Goal: Information Seeking & Learning: Learn about a topic

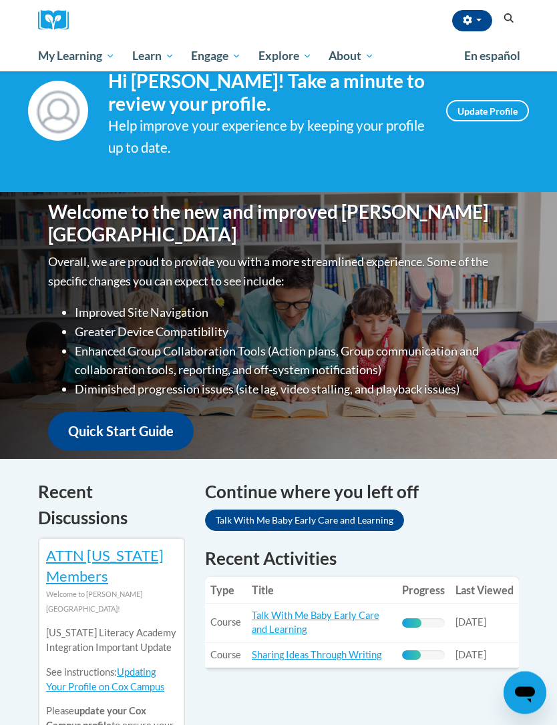
scroll to position [41, 0]
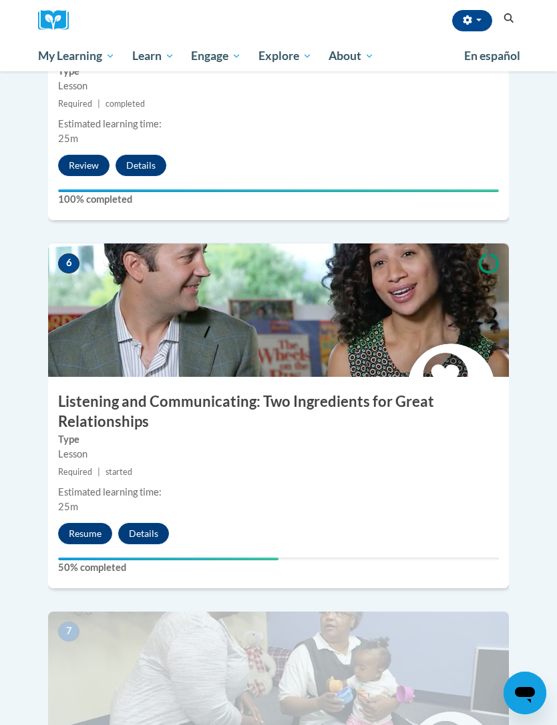
click at [482, 325] on img at bounding box center [278, 310] width 460 height 133
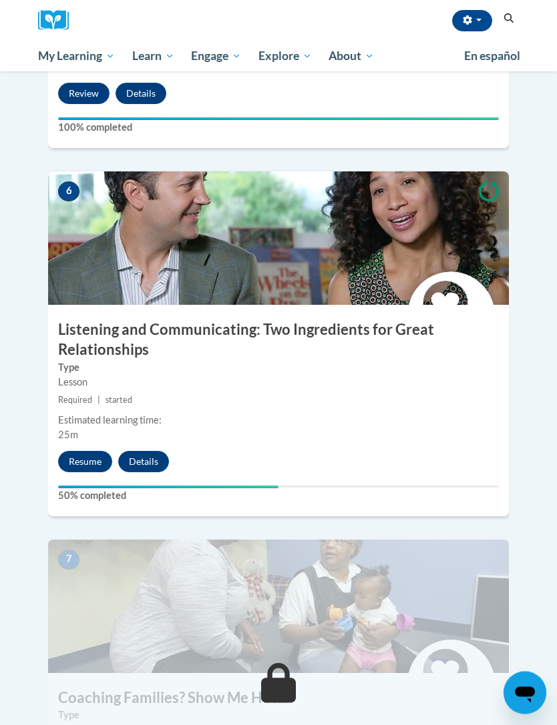
scroll to position [1986, 0]
click at [100, 451] on button "Resume" at bounding box center [85, 461] width 54 height 21
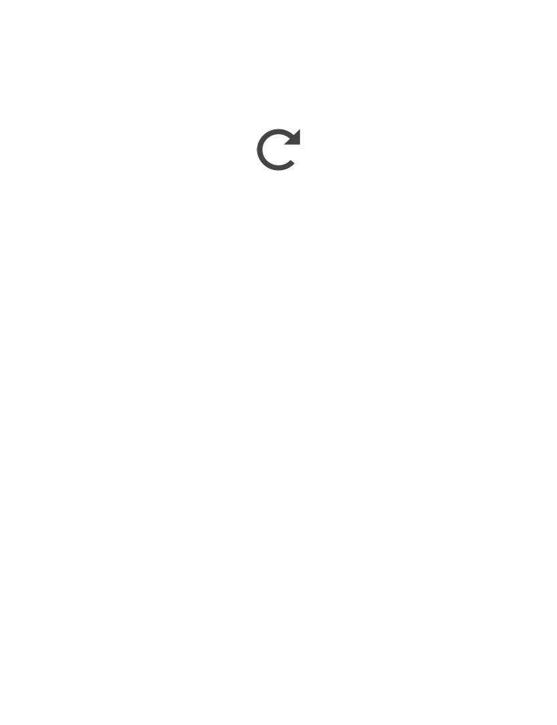
scroll to position [2325, 0]
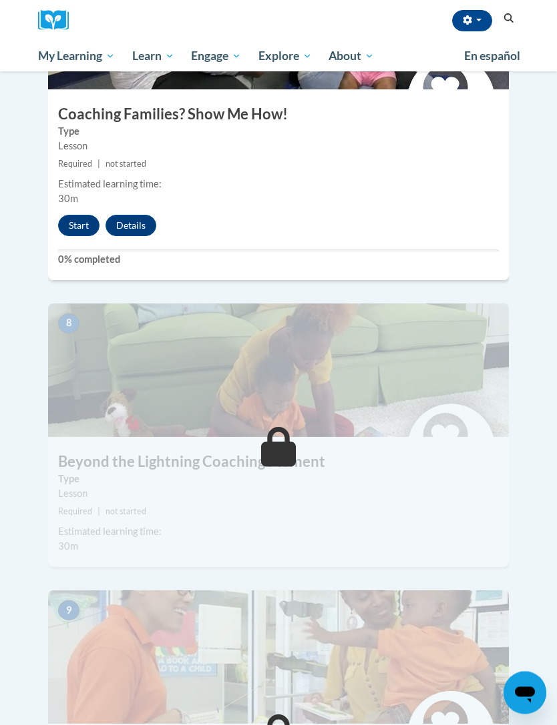
scroll to position [2570, 0]
click at [81, 215] on button "Start" at bounding box center [78, 225] width 41 height 21
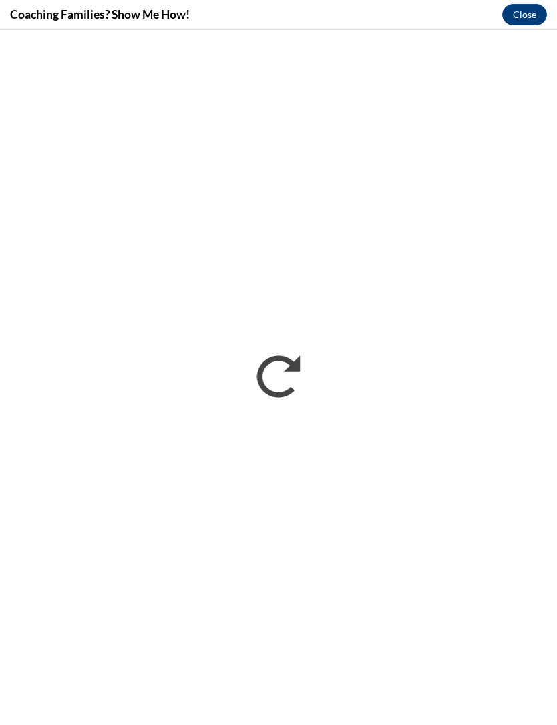
scroll to position [0, 0]
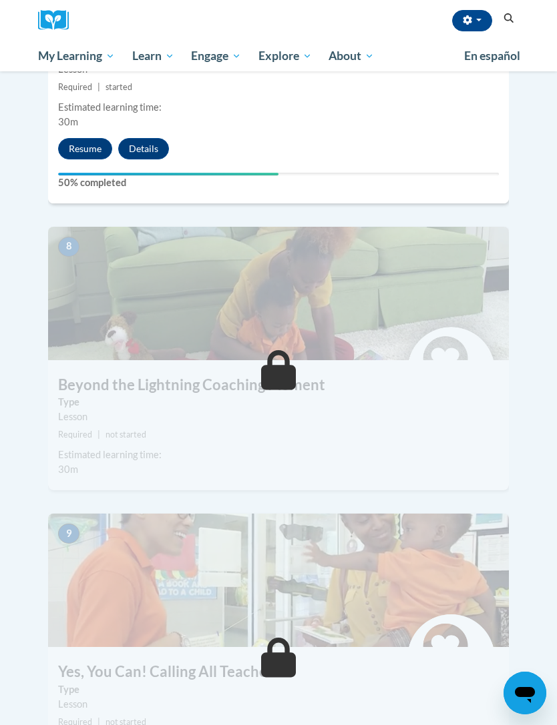
scroll to position [2644, 0]
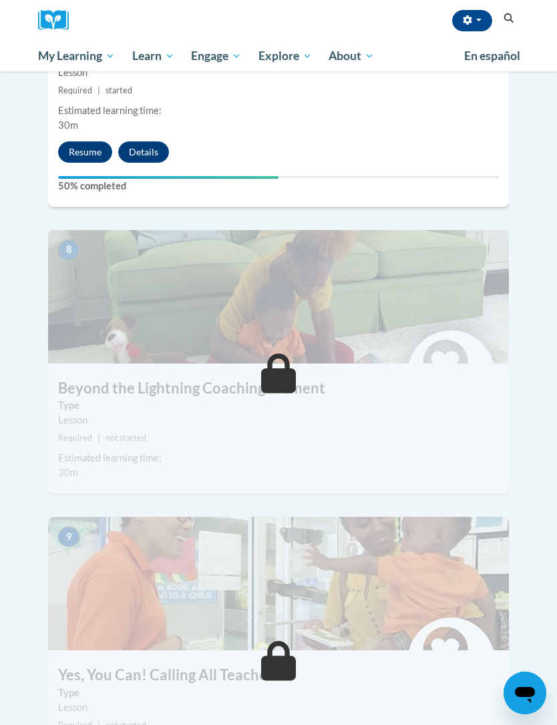
click at [77, 141] on button "Resume" at bounding box center [85, 151] width 54 height 21
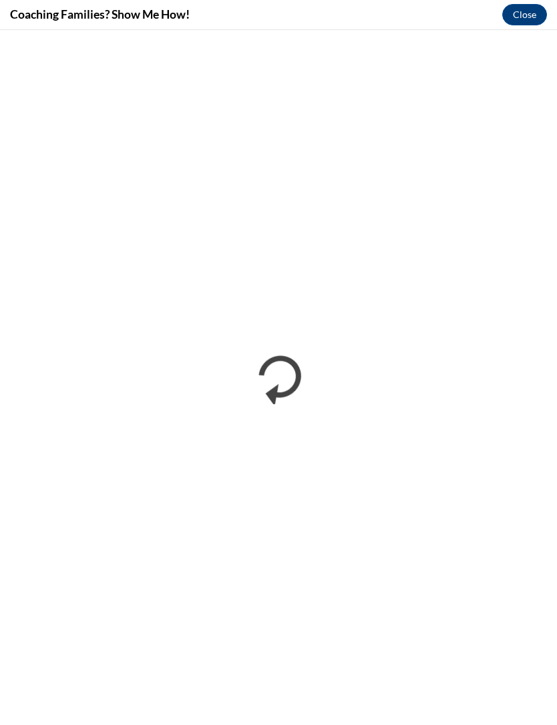
scroll to position [0, 0]
click at [538, 19] on button "Close" at bounding box center [524, 14] width 45 height 21
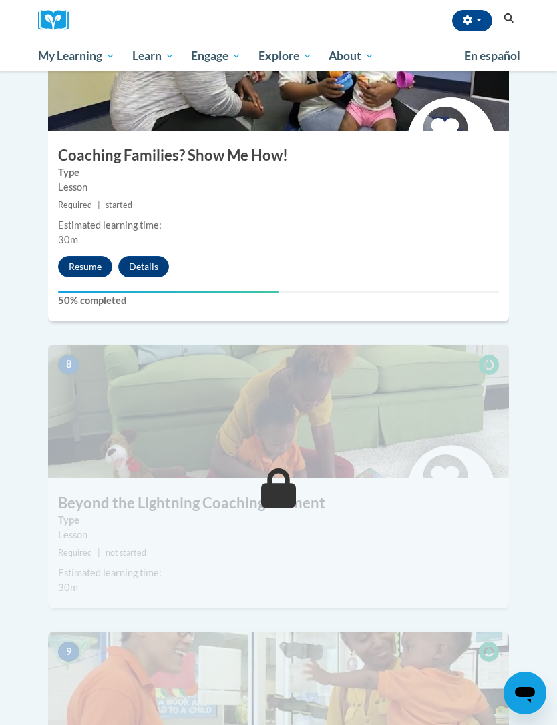
scroll to position [2534, 0]
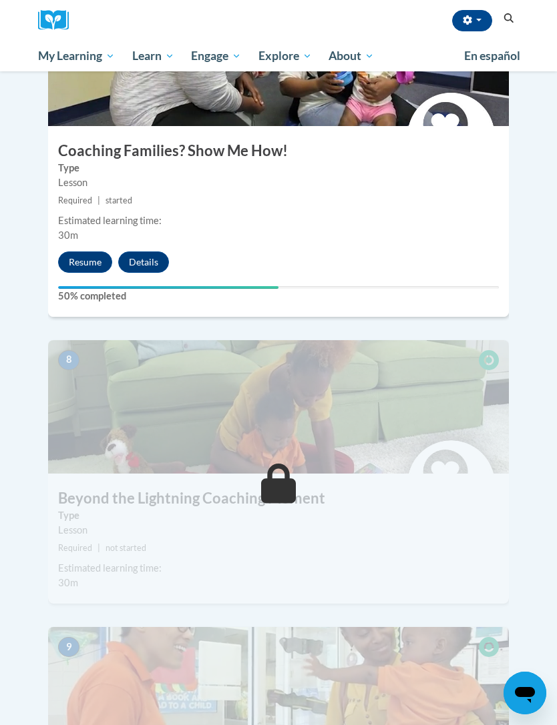
click at [83, 252] on button "Resume" at bounding box center [85, 262] width 54 height 21
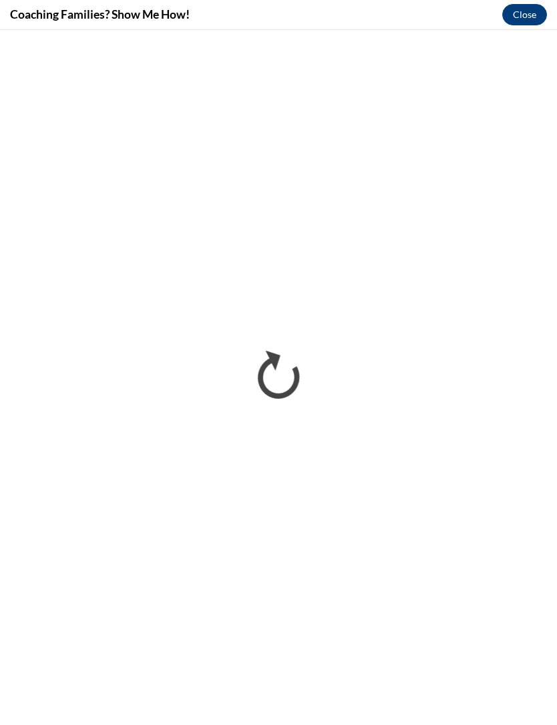
scroll to position [0, 0]
